Goal: Check status: Check status

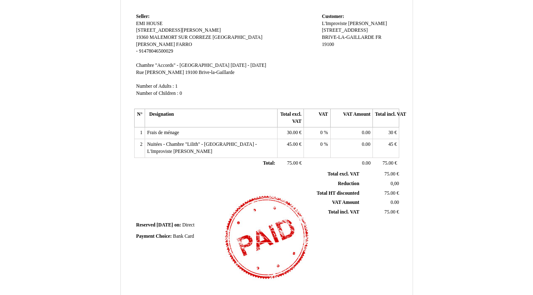
scroll to position [108, 0]
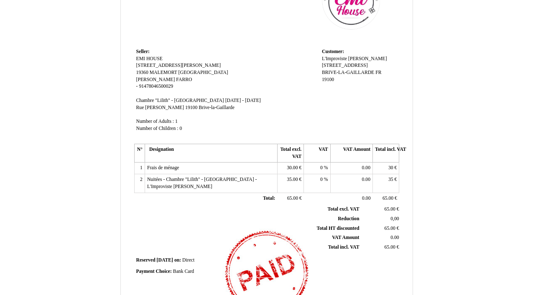
scroll to position [77, 0]
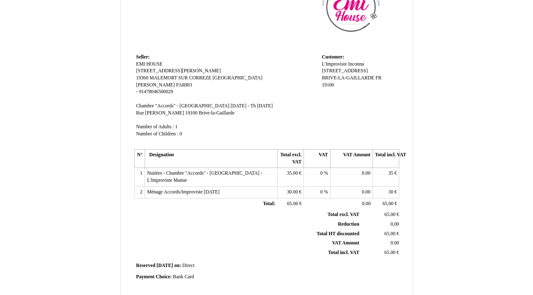
scroll to position [69, 0]
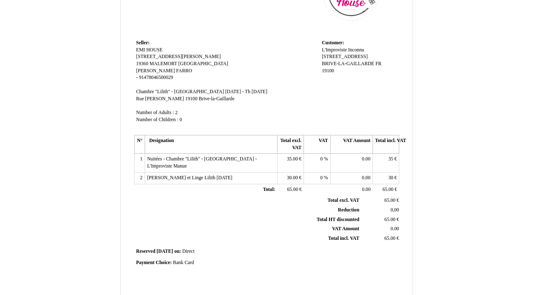
scroll to position [89, 0]
